Goal: Information Seeking & Learning: Learn about a topic

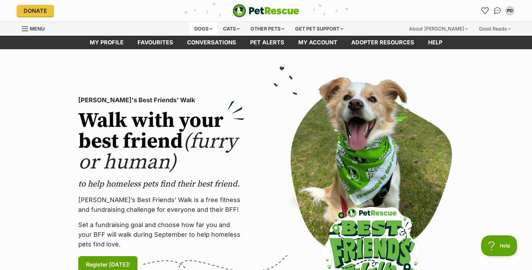
click at [202, 26] on div "Dogs" at bounding box center [203, 29] width 28 height 14
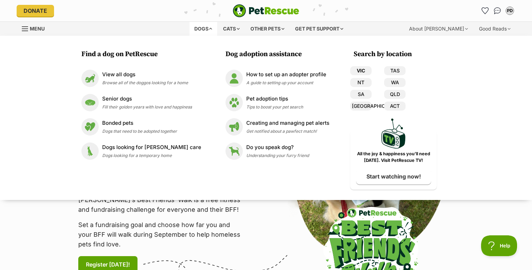
click at [353, 70] on link "VIC" at bounding box center [360, 70] width 21 height 9
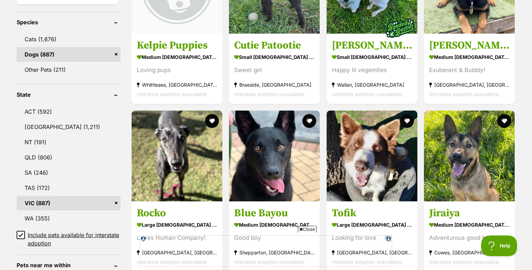
scroll to position [271, 0]
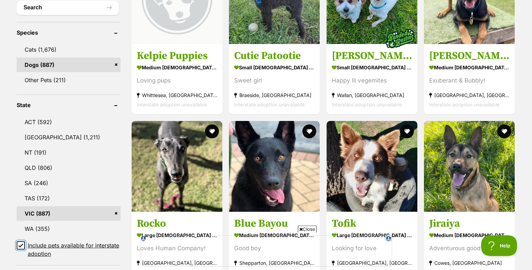
click at [20, 248] on input "Include pets available for interstate adoption" at bounding box center [21, 245] width 8 height 8
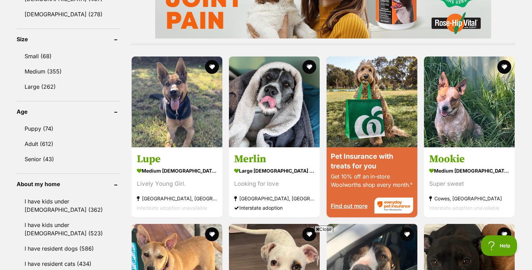
scroll to position [610, 0]
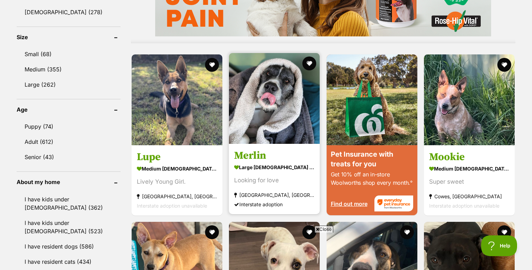
click at [278, 109] on img at bounding box center [274, 98] width 91 height 91
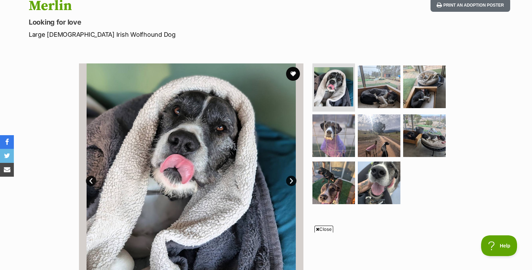
scroll to position [76, 0]
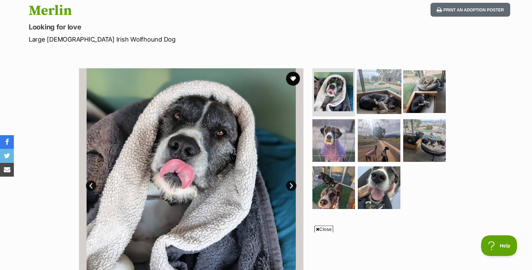
click at [380, 104] on img at bounding box center [379, 91] width 45 height 45
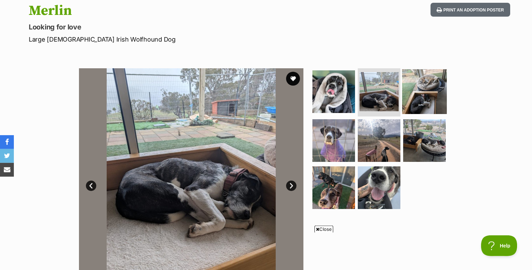
click at [427, 93] on img at bounding box center [424, 91] width 45 height 45
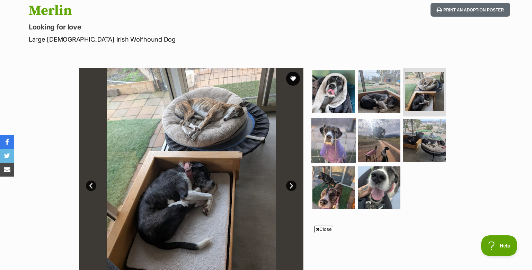
click at [330, 149] on img at bounding box center [333, 140] width 45 height 45
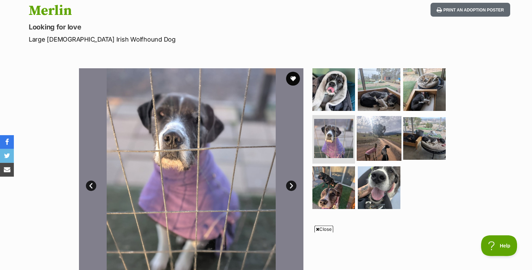
click at [373, 137] on img at bounding box center [379, 138] width 45 height 45
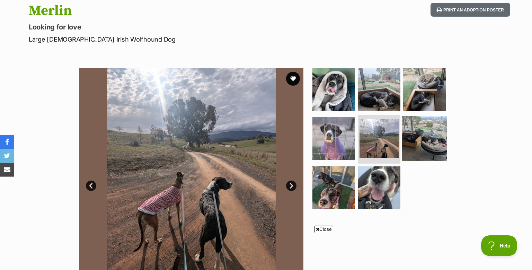
click at [419, 132] on img at bounding box center [424, 138] width 45 height 45
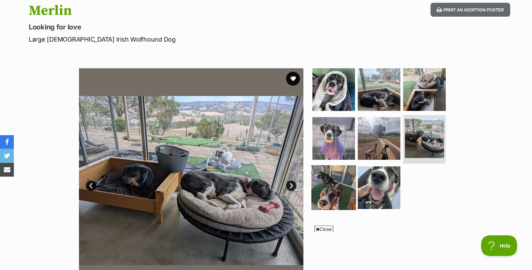
click at [324, 186] on img at bounding box center [333, 187] width 45 height 45
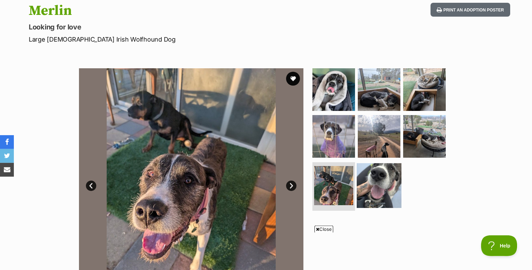
click at [375, 189] on img at bounding box center [379, 185] width 45 height 45
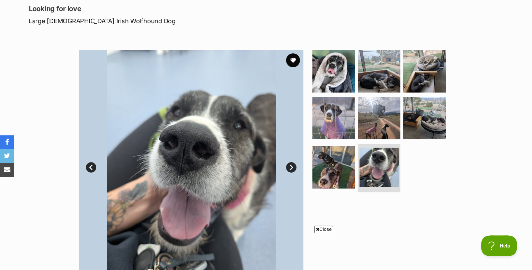
scroll to position [91, 0]
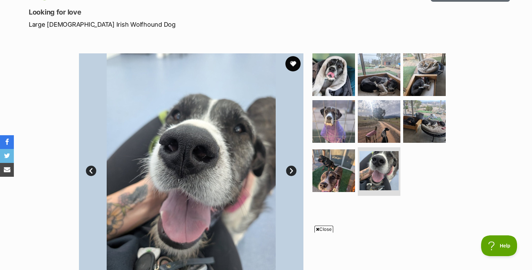
click at [292, 63] on button "favourite" at bounding box center [292, 63] width 15 height 15
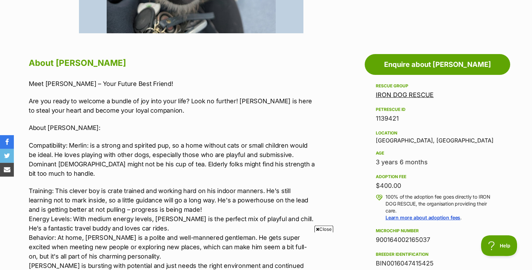
scroll to position [0, 0]
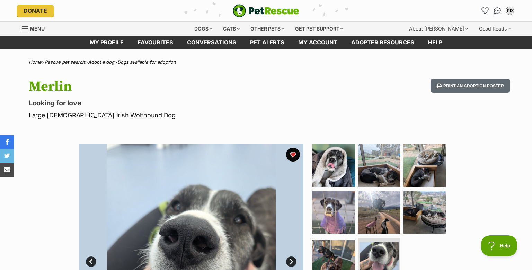
click at [290, 261] on link "Next" at bounding box center [291, 261] width 10 height 10
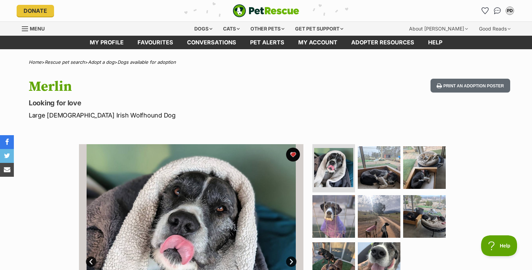
click at [290, 261] on link "Next" at bounding box center [291, 261] width 10 height 10
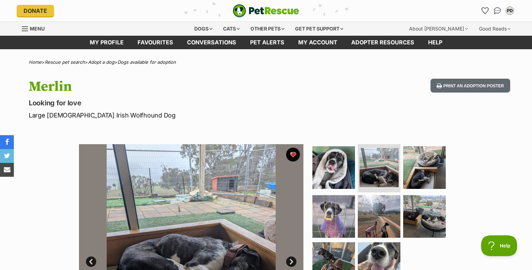
click at [290, 261] on link "Next" at bounding box center [291, 261] width 10 height 10
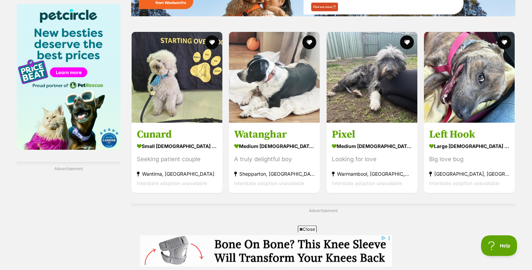
scroll to position [1037, 0]
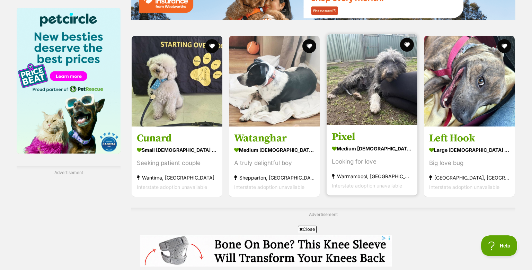
click at [371, 100] on img at bounding box center [372, 79] width 91 height 91
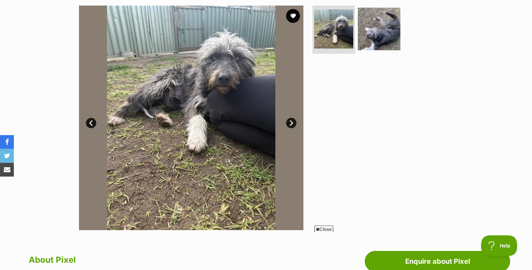
scroll to position [122, 0]
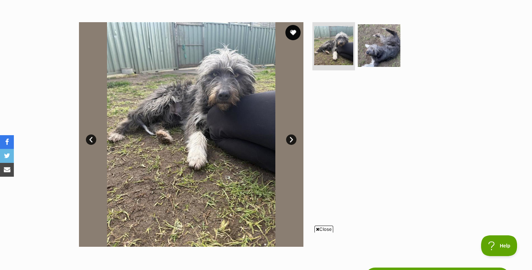
click at [294, 29] on button "favourite" at bounding box center [292, 32] width 15 height 15
click at [334, 45] on img at bounding box center [333, 45] width 41 height 41
click at [385, 45] on img at bounding box center [379, 45] width 45 height 45
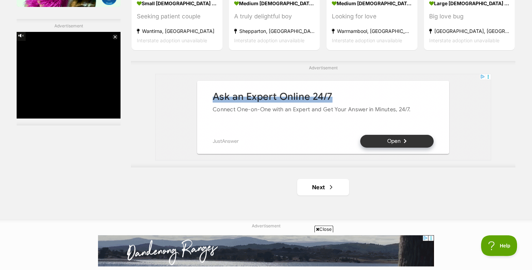
scroll to position [1190, 0]
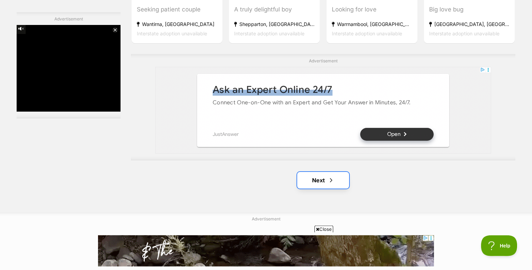
click at [317, 178] on link "Next" at bounding box center [323, 180] width 52 height 17
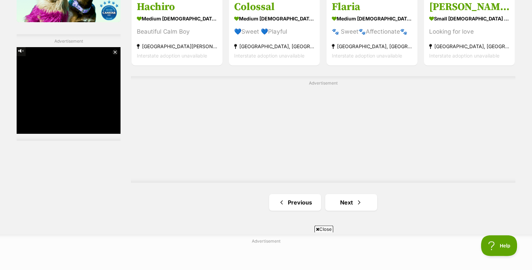
scroll to position [1214, 0]
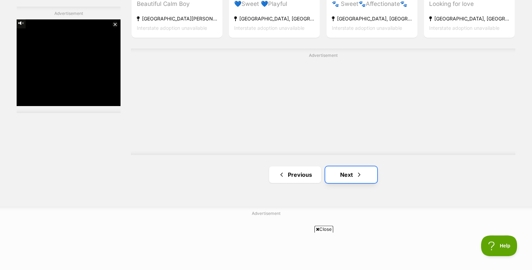
click at [351, 166] on link "Next" at bounding box center [351, 174] width 52 height 17
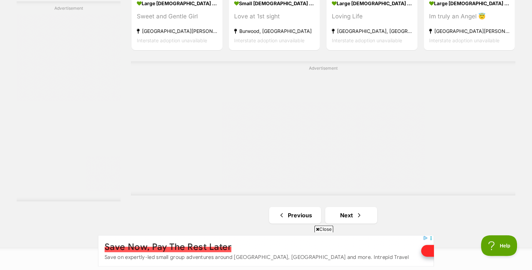
scroll to position [1270, 0]
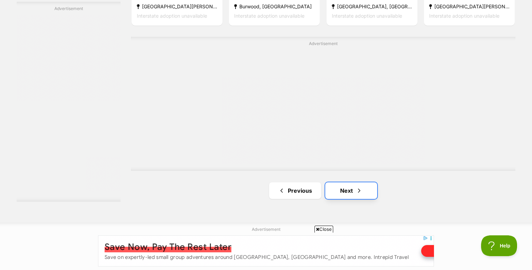
click at [351, 182] on link "Next" at bounding box center [351, 190] width 52 height 17
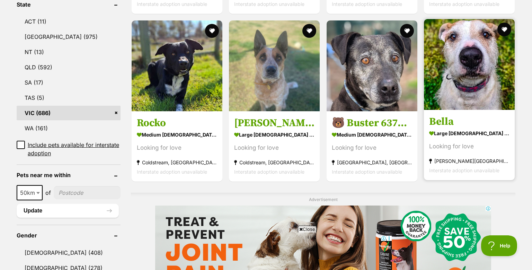
click at [461, 51] on img at bounding box center [469, 64] width 91 height 91
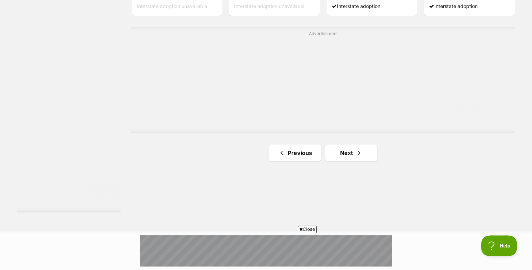
scroll to position [1227, 0]
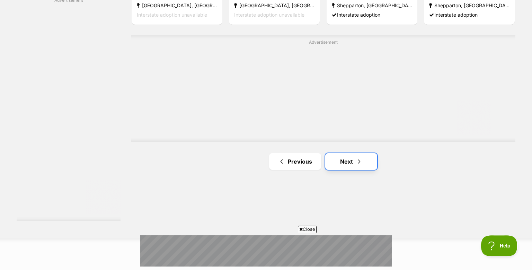
click at [342, 153] on link "Next" at bounding box center [351, 161] width 52 height 17
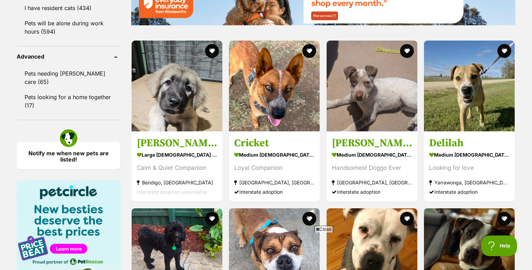
scroll to position [886, 0]
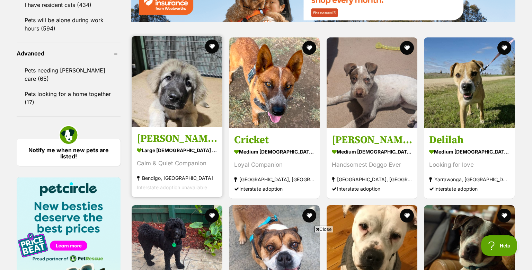
click at [182, 80] on img at bounding box center [177, 81] width 91 height 91
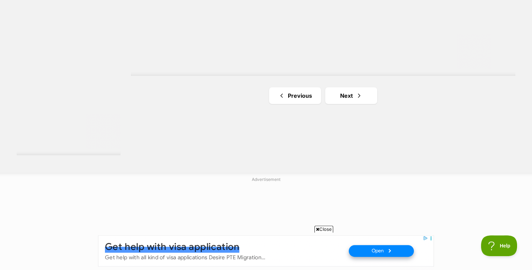
scroll to position [1291, 0]
click at [346, 89] on link "Next" at bounding box center [351, 97] width 52 height 17
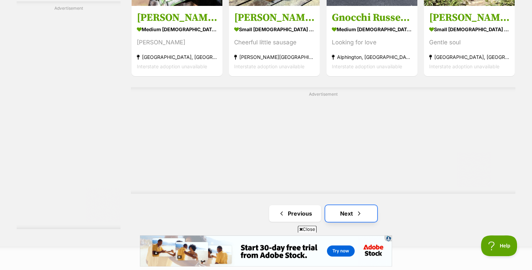
click at [336, 205] on link "Next" at bounding box center [351, 213] width 52 height 17
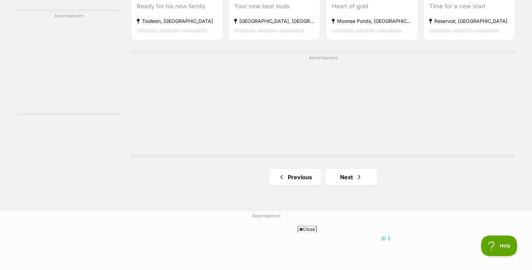
scroll to position [1274, 0]
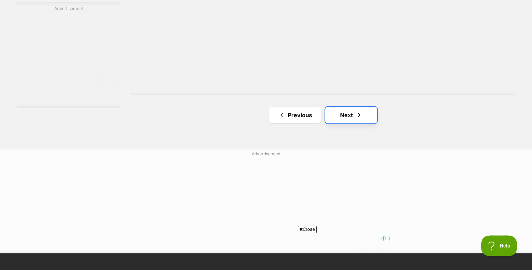
click at [349, 107] on link "Next" at bounding box center [351, 115] width 52 height 17
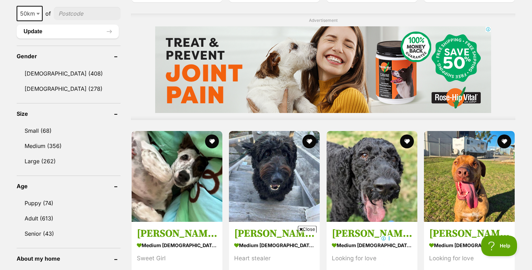
scroll to position [554, 0]
